Goal: Transaction & Acquisition: Purchase product/service

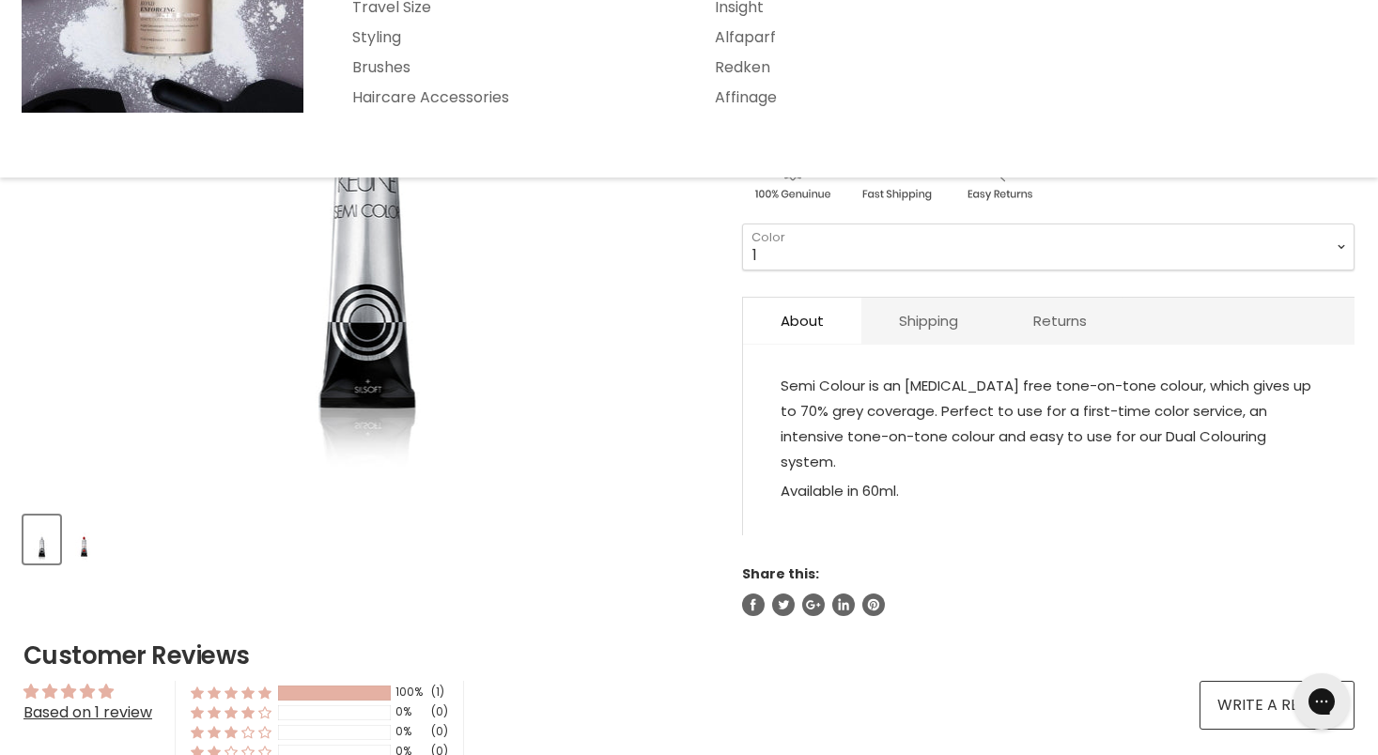
scroll to position [461, 0]
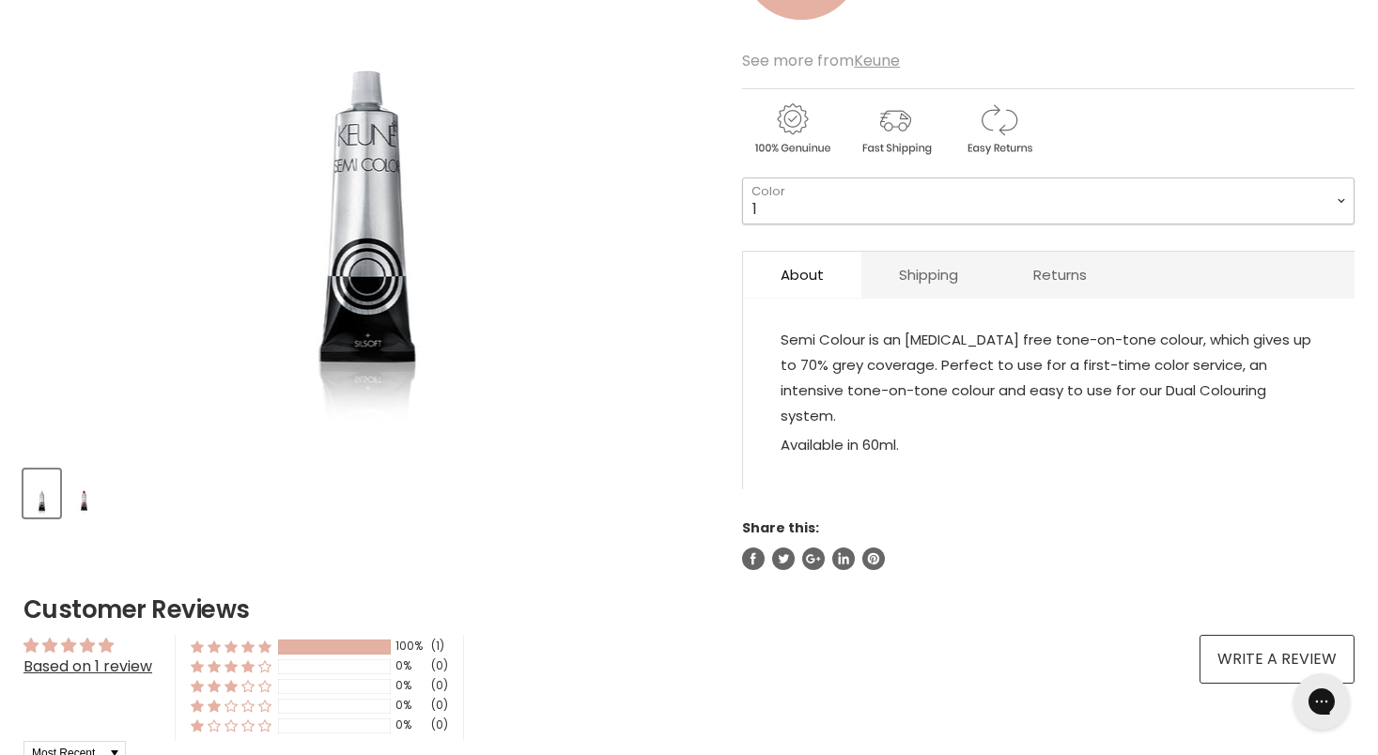
click at [838, 198] on select "1 3 3.1 4 4.7 4.37 4.53 4.6 4.76ri 5 5.11 5.23 5.35 5.4 5.81" at bounding box center [1048, 201] width 612 height 47
click at [742, 178] on select "1 3 3.1 4 4.7 4.37 4.53 4.6 4.76ri 5 5.11 5.23 5.35 5.4 5.81" at bounding box center [1048, 201] width 612 height 47
select select "10.7"
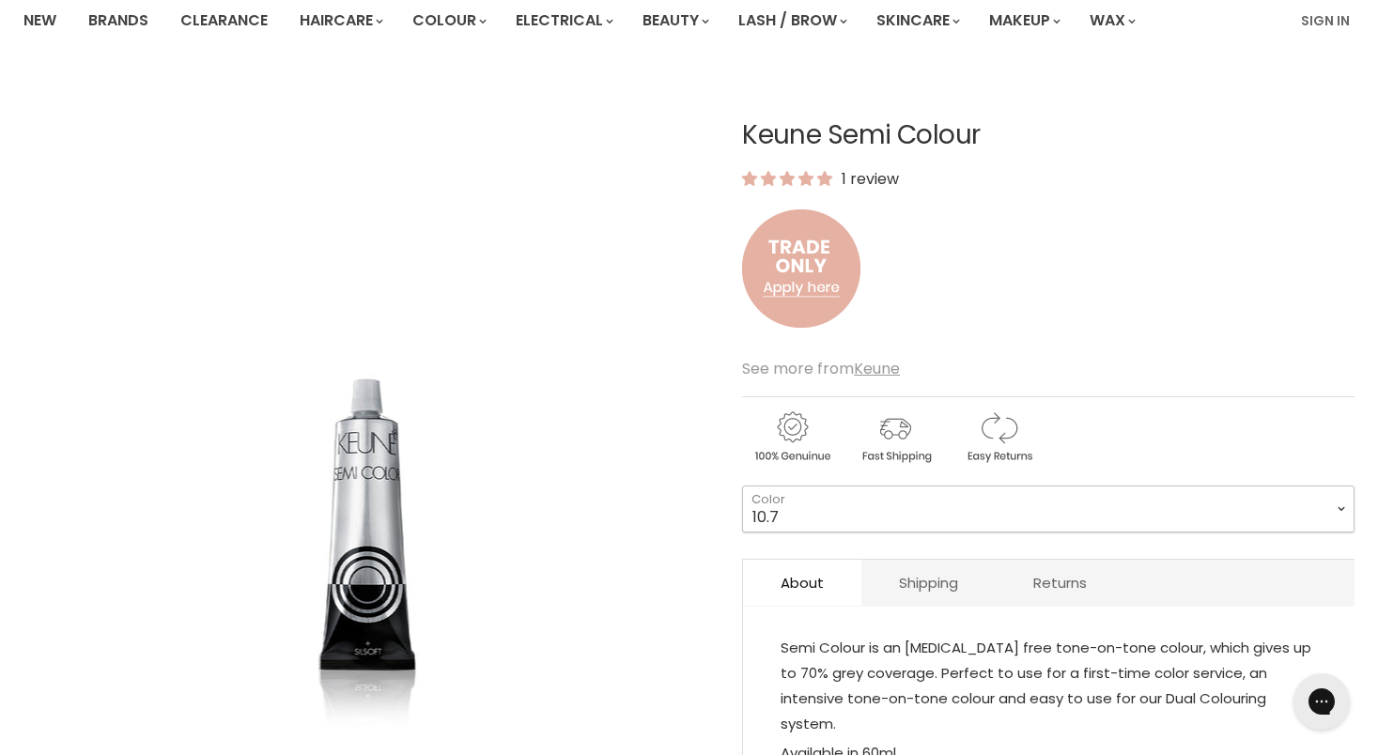
scroll to position [173, 0]
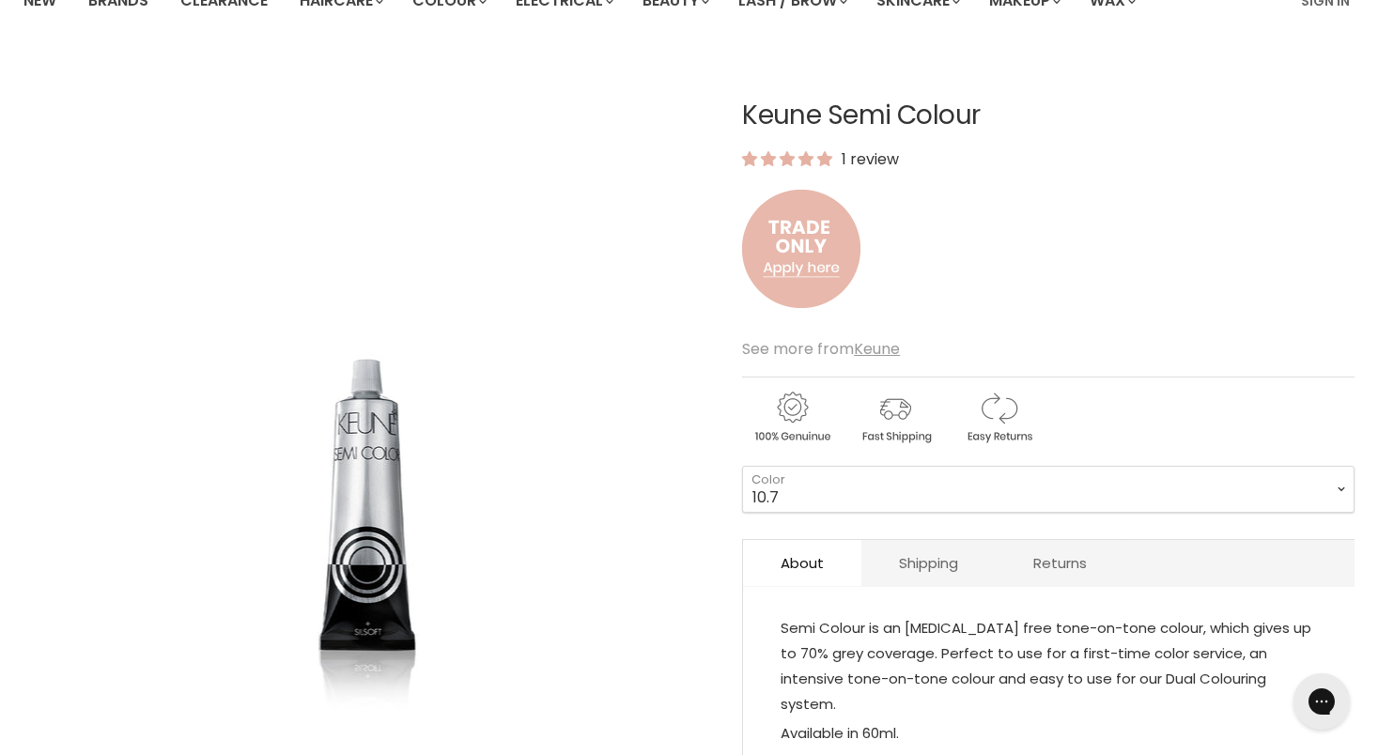
click at [814, 259] on img "Main content" at bounding box center [801, 249] width 118 height 156
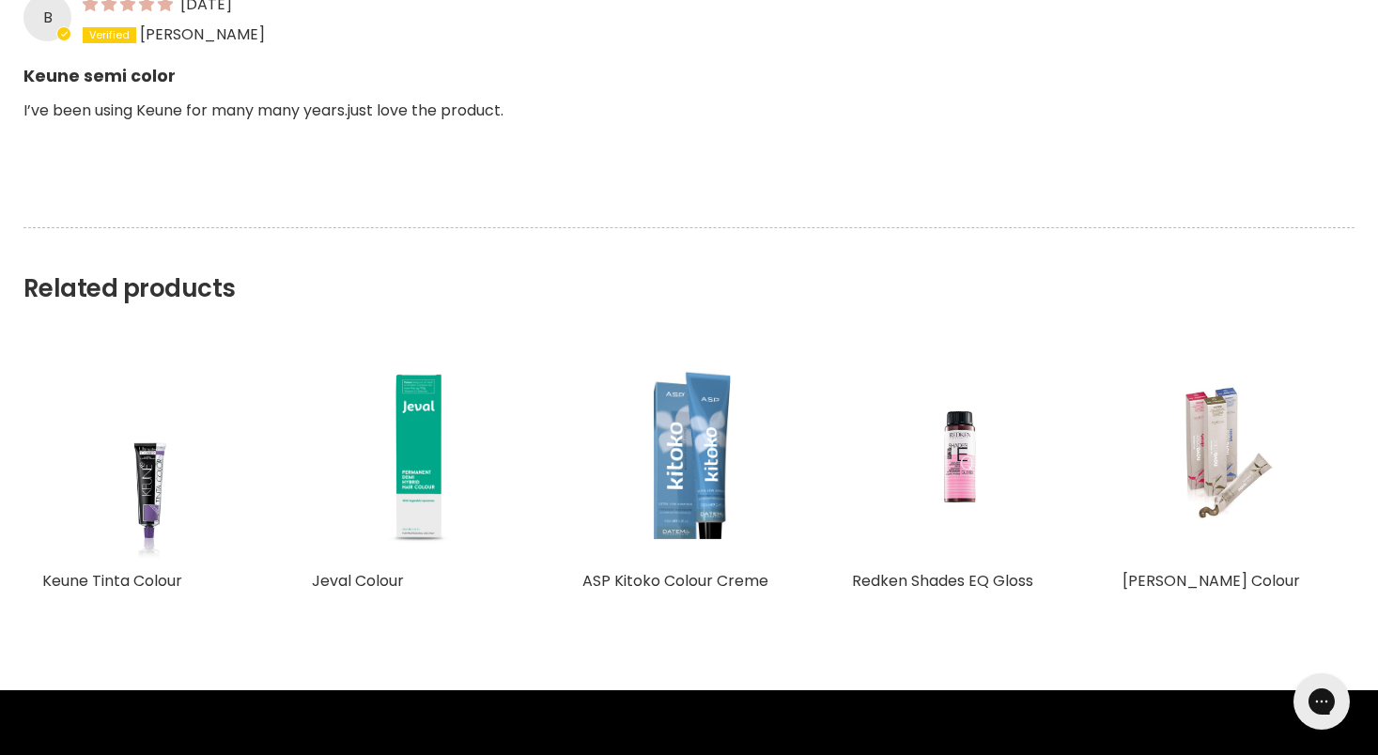
scroll to position [1283, 0]
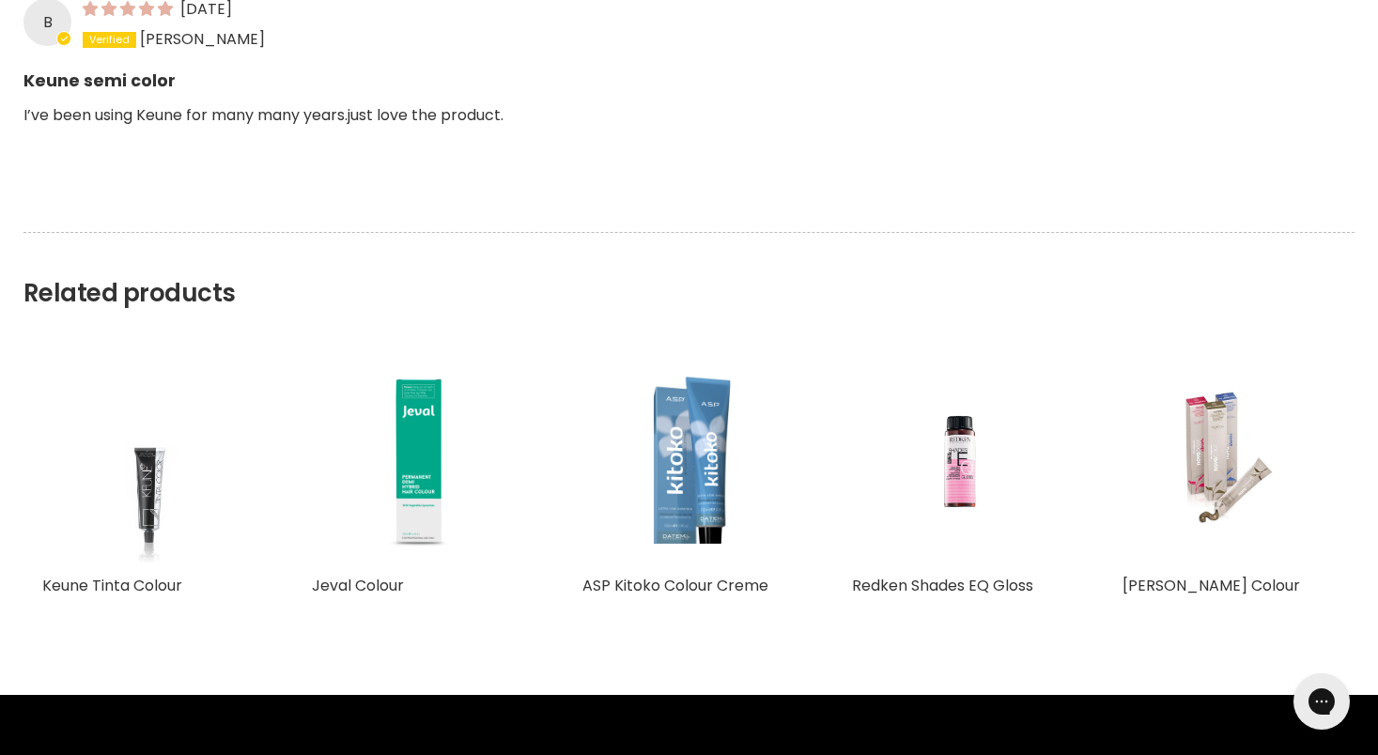
click at [148, 460] on img "Main content" at bounding box center [149, 459] width 160 height 213
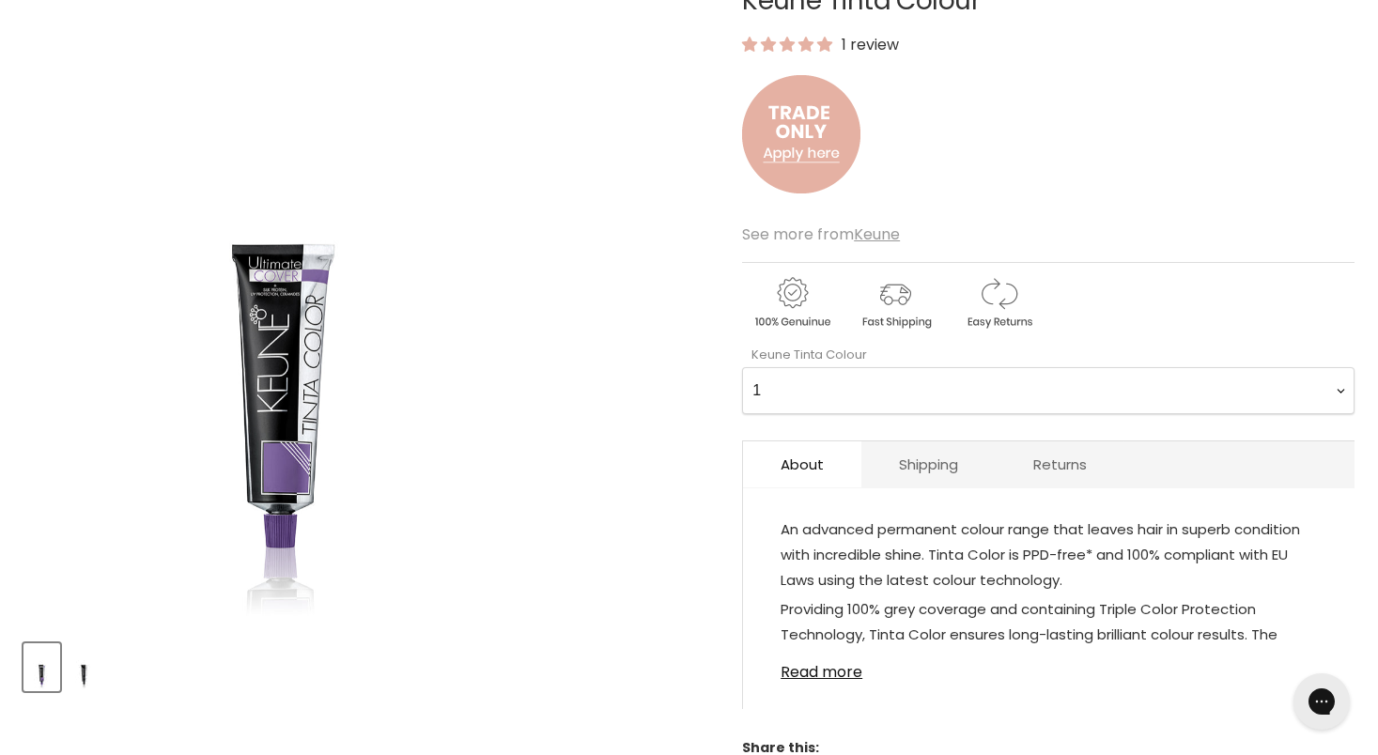
scroll to position [301, 0]
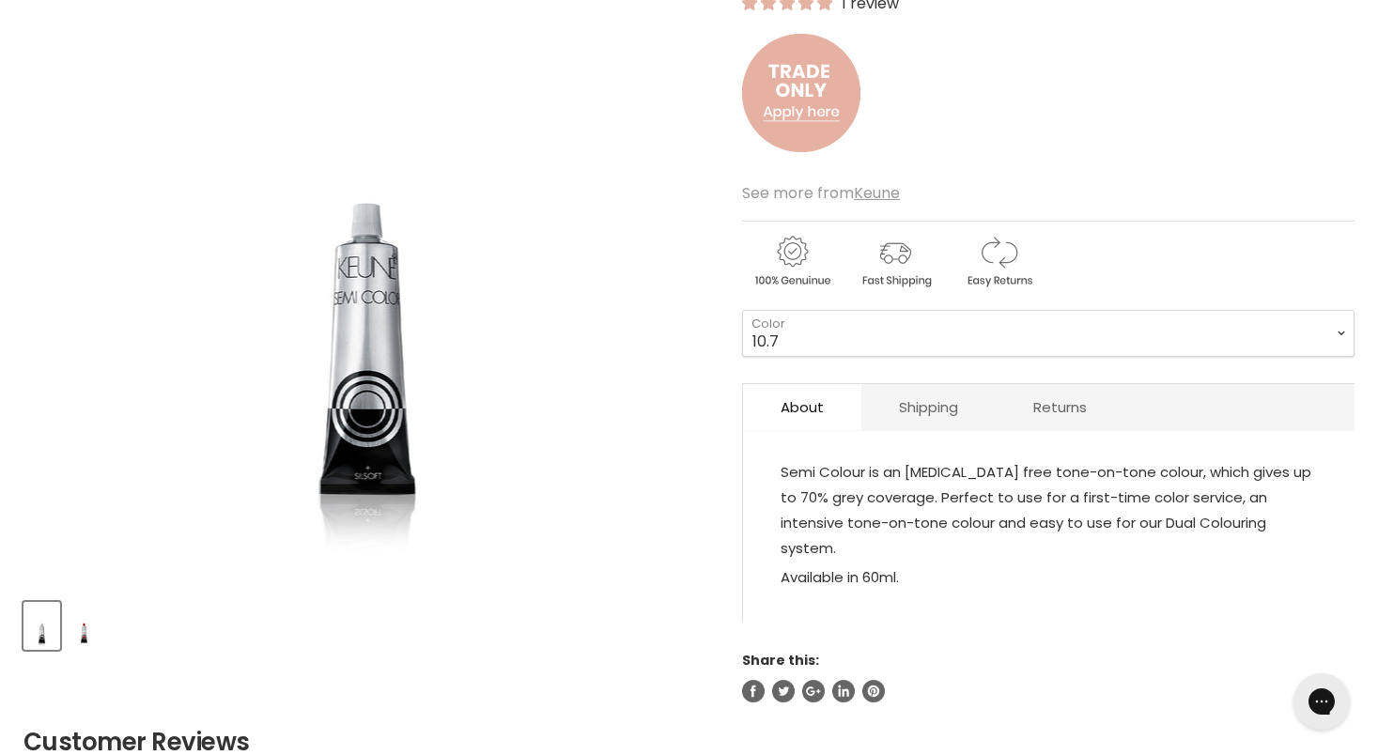
scroll to position [250, 0]
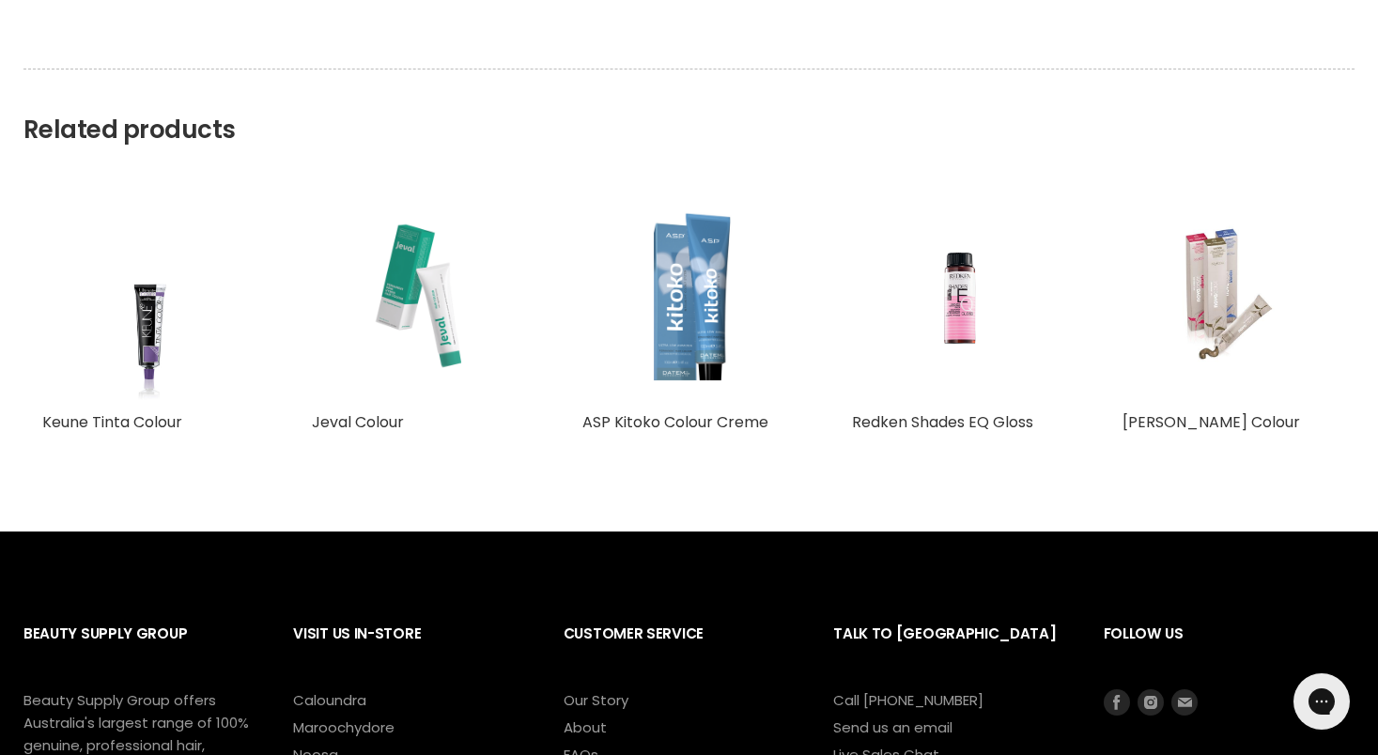
scroll to position [1432, 0]
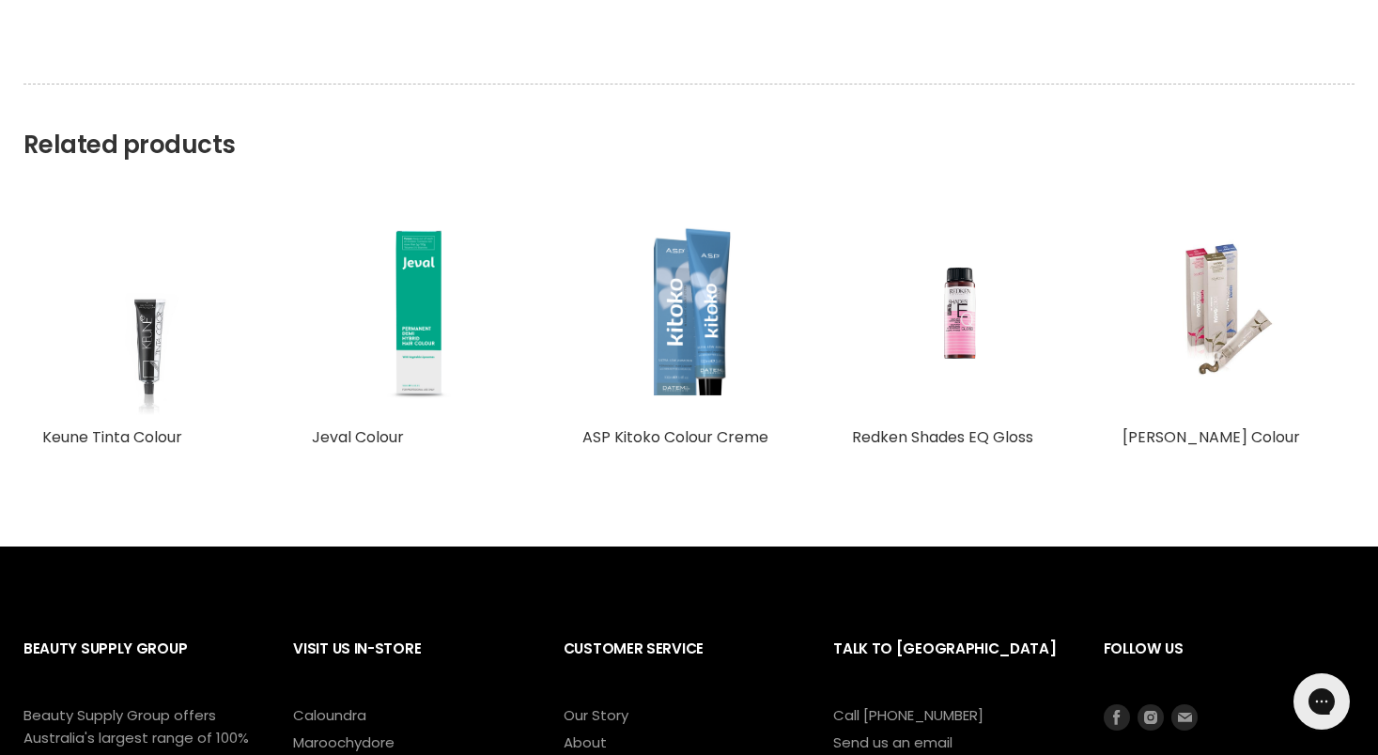
click at [142, 322] on img "Main content" at bounding box center [149, 311] width 160 height 213
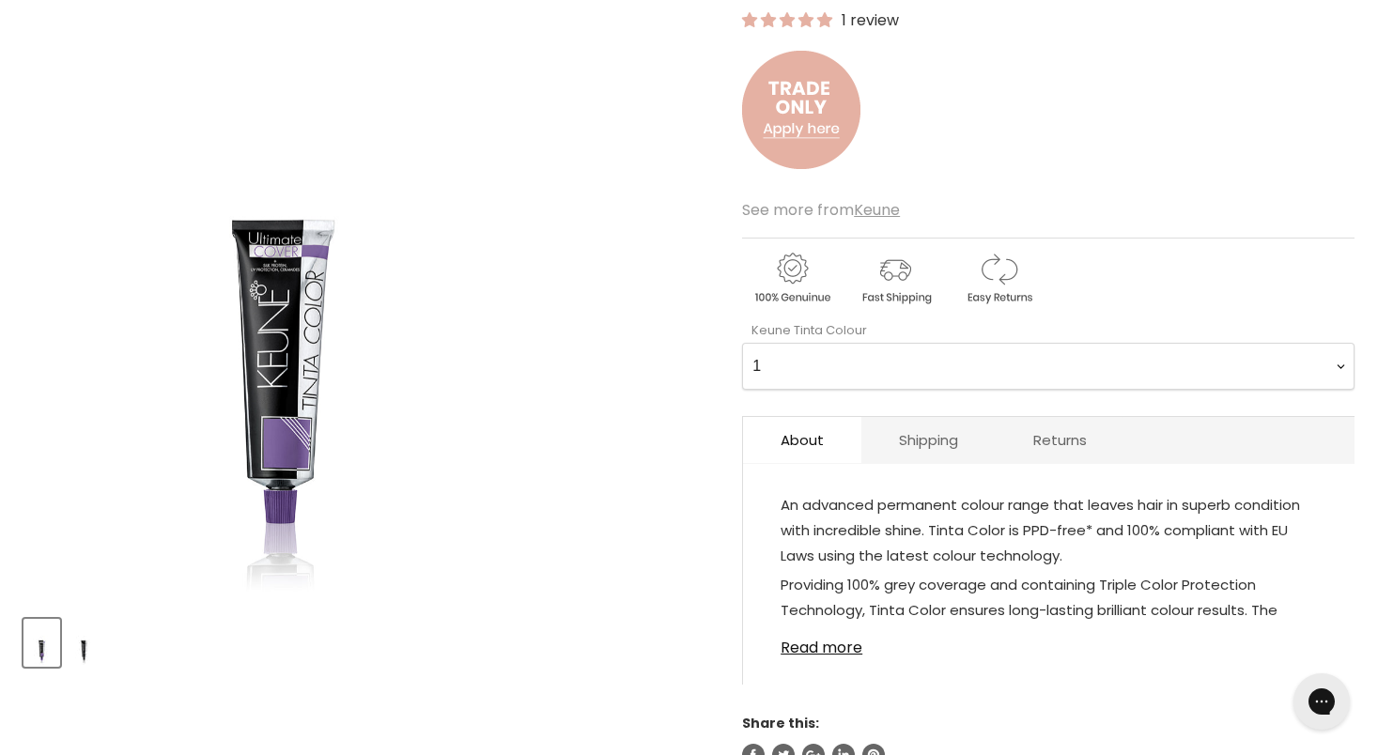
scroll to position [302, 0]
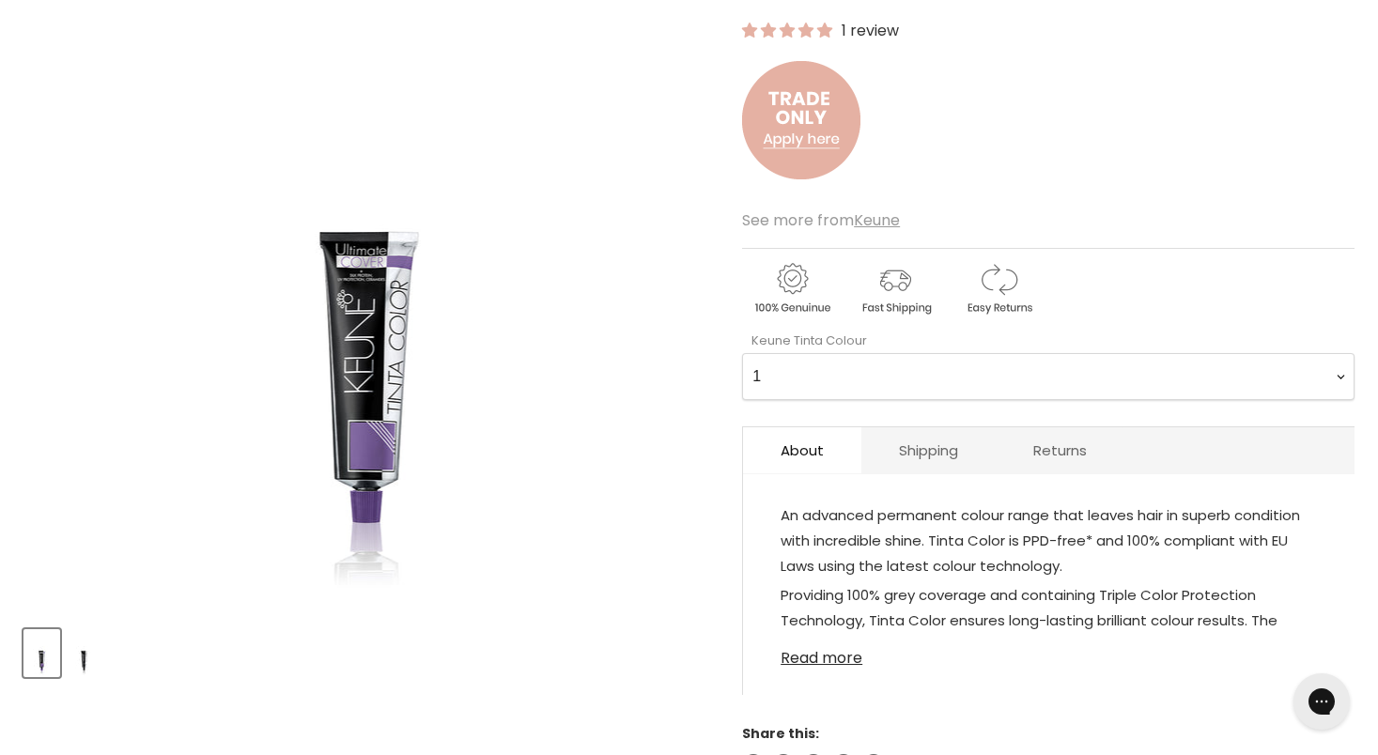
click at [836, 648] on link "Read more" at bounding box center [1049, 653] width 536 height 28
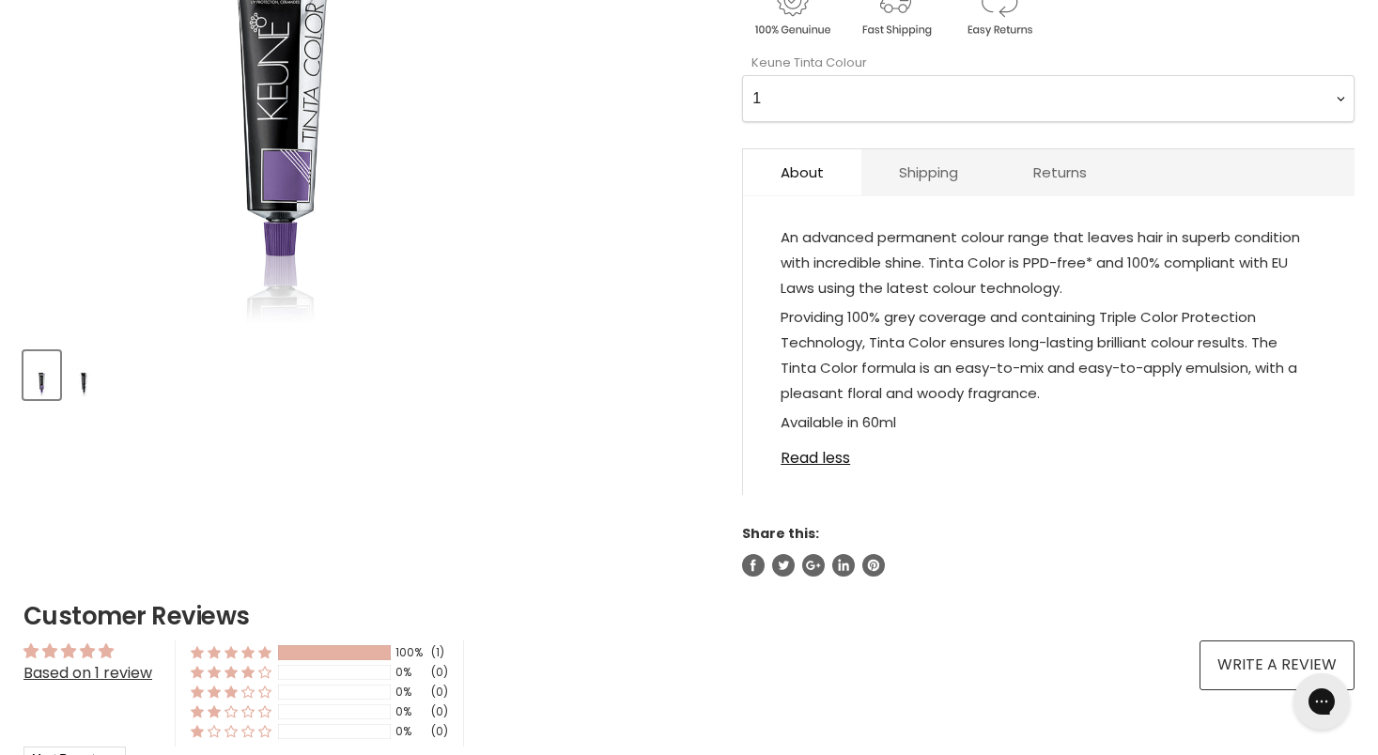
scroll to position [0, 0]
